Goal: Navigation & Orientation: Find specific page/section

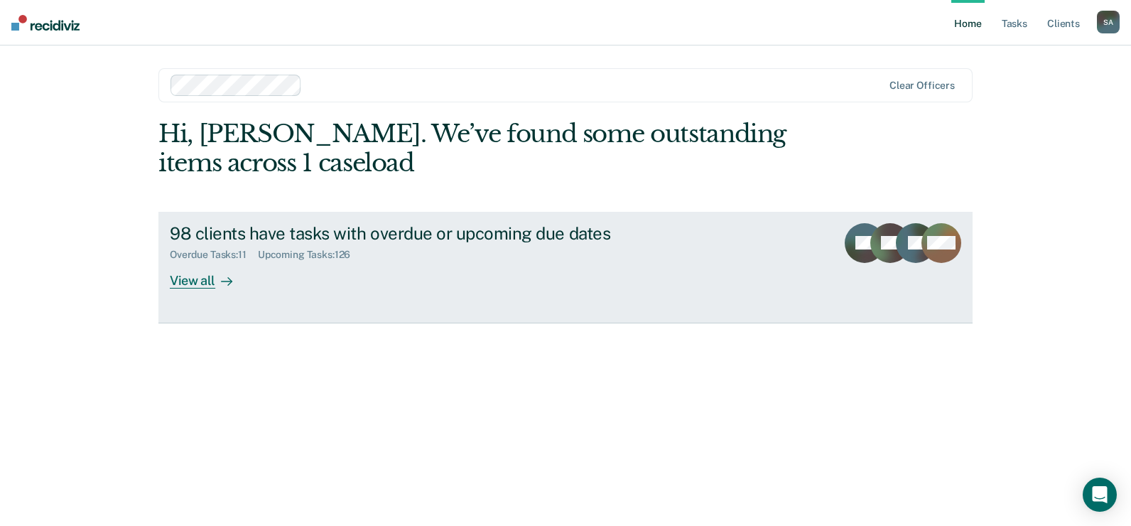
click at [207, 268] on div "View all" at bounding box center [210, 275] width 80 height 28
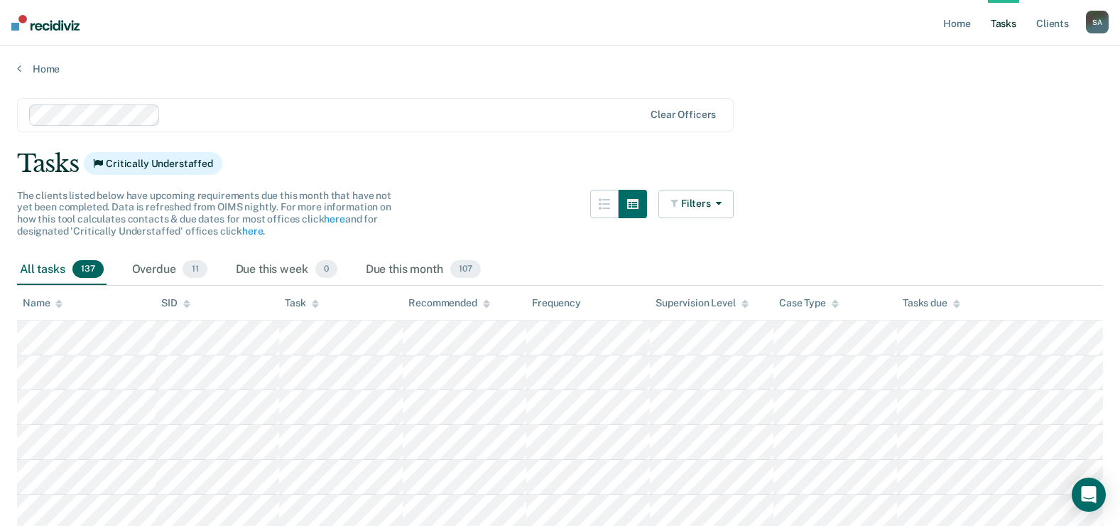
click at [60, 297] on div at bounding box center [58, 303] width 7 height 12
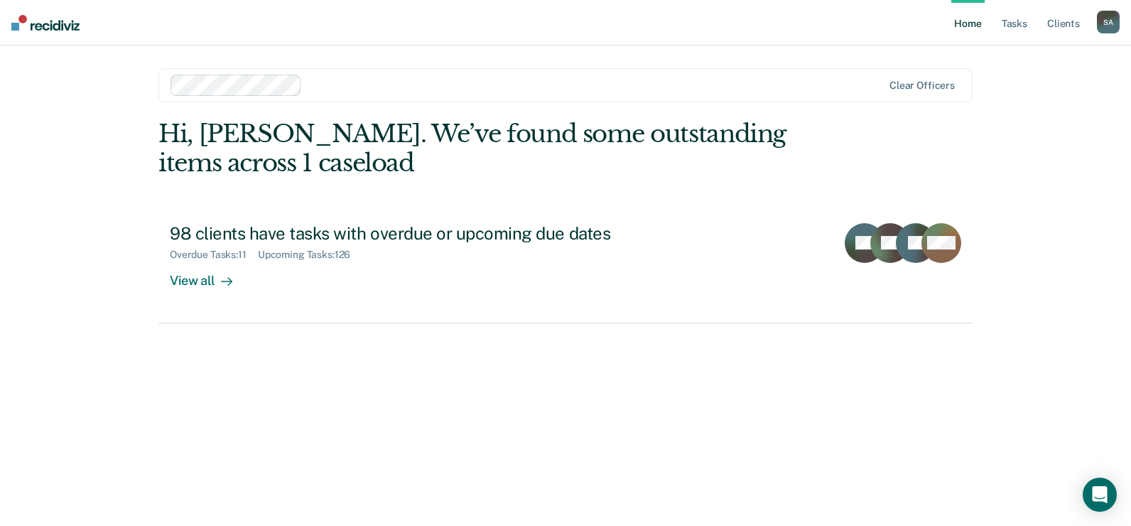
drag, startPoint x: 0, startPoint y: 0, endPoint x: 1025, endPoint y: 116, distance: 1031.6
click at [1025, 116] on div "Home Tasks Client s [PERSON_NAME] S A Profile How it works Log Out Clear office…" at bounding box center [565, 263] width 1131 height 526
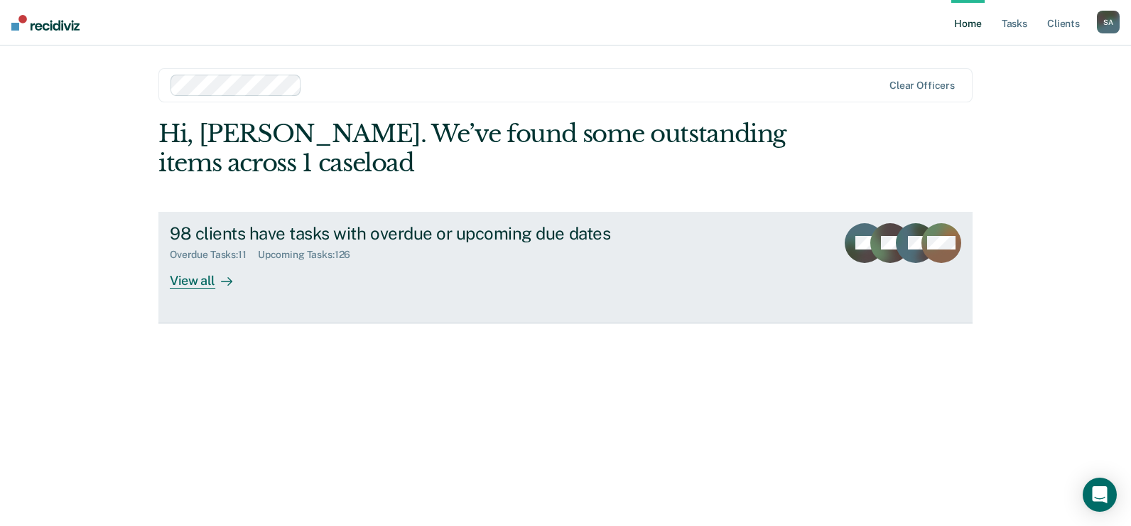
click at [211, 283] on div "View all" at bounding box center [210, 275] width 80 height 28
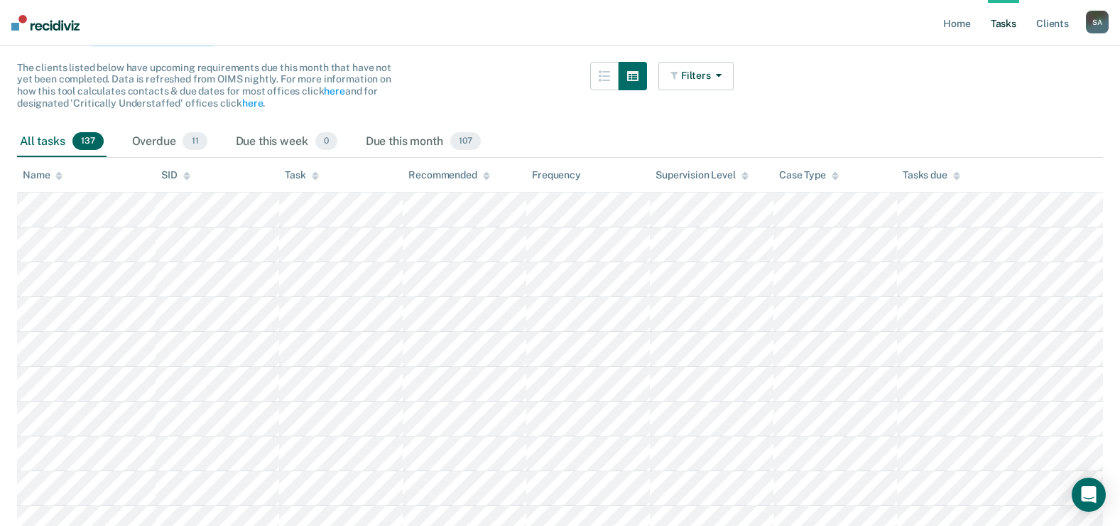
scroll to position [142, 0]
